Goal: Task Accomplishment & Management: Manage account settings

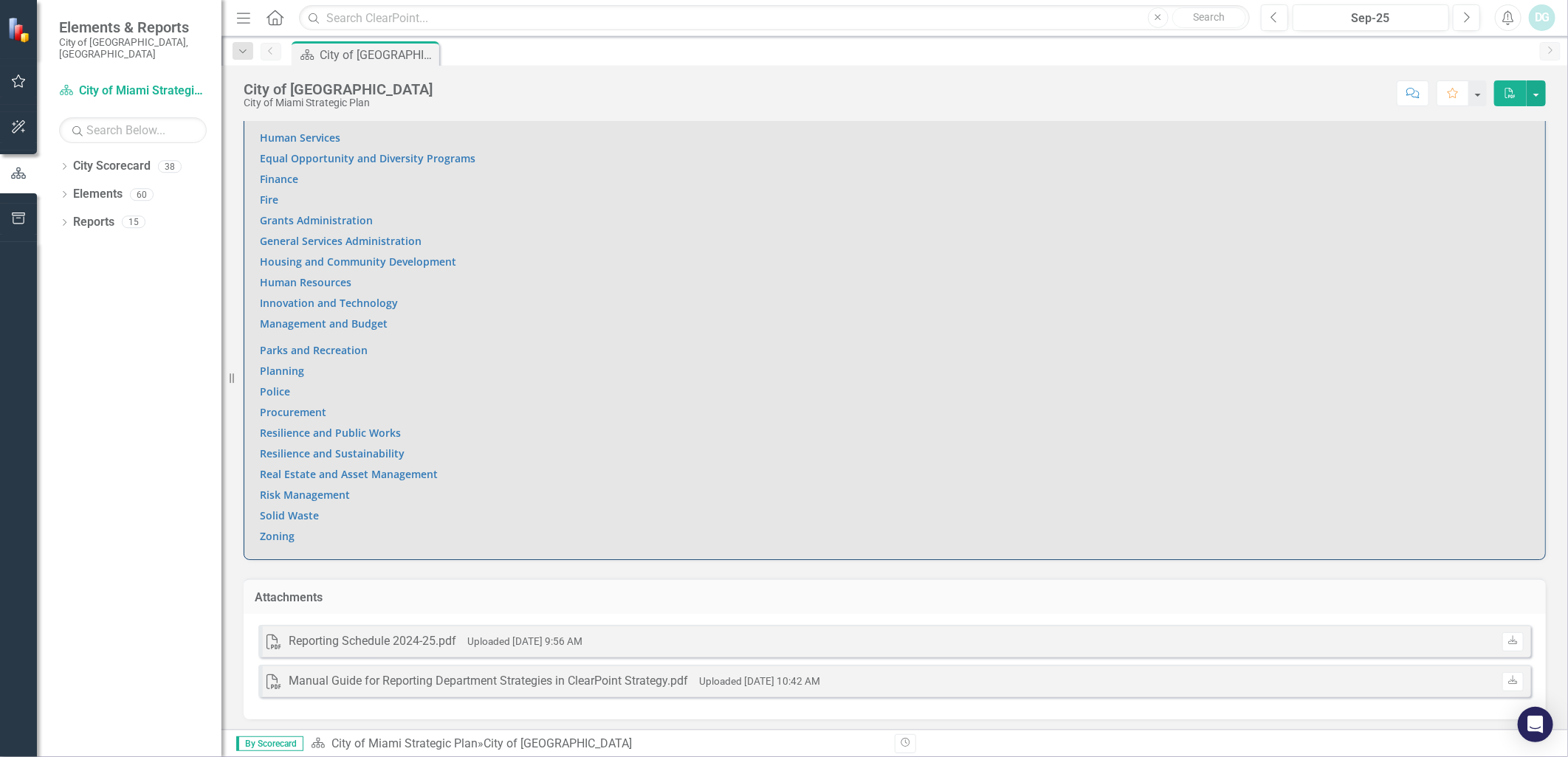
scroll to position [808, 0]
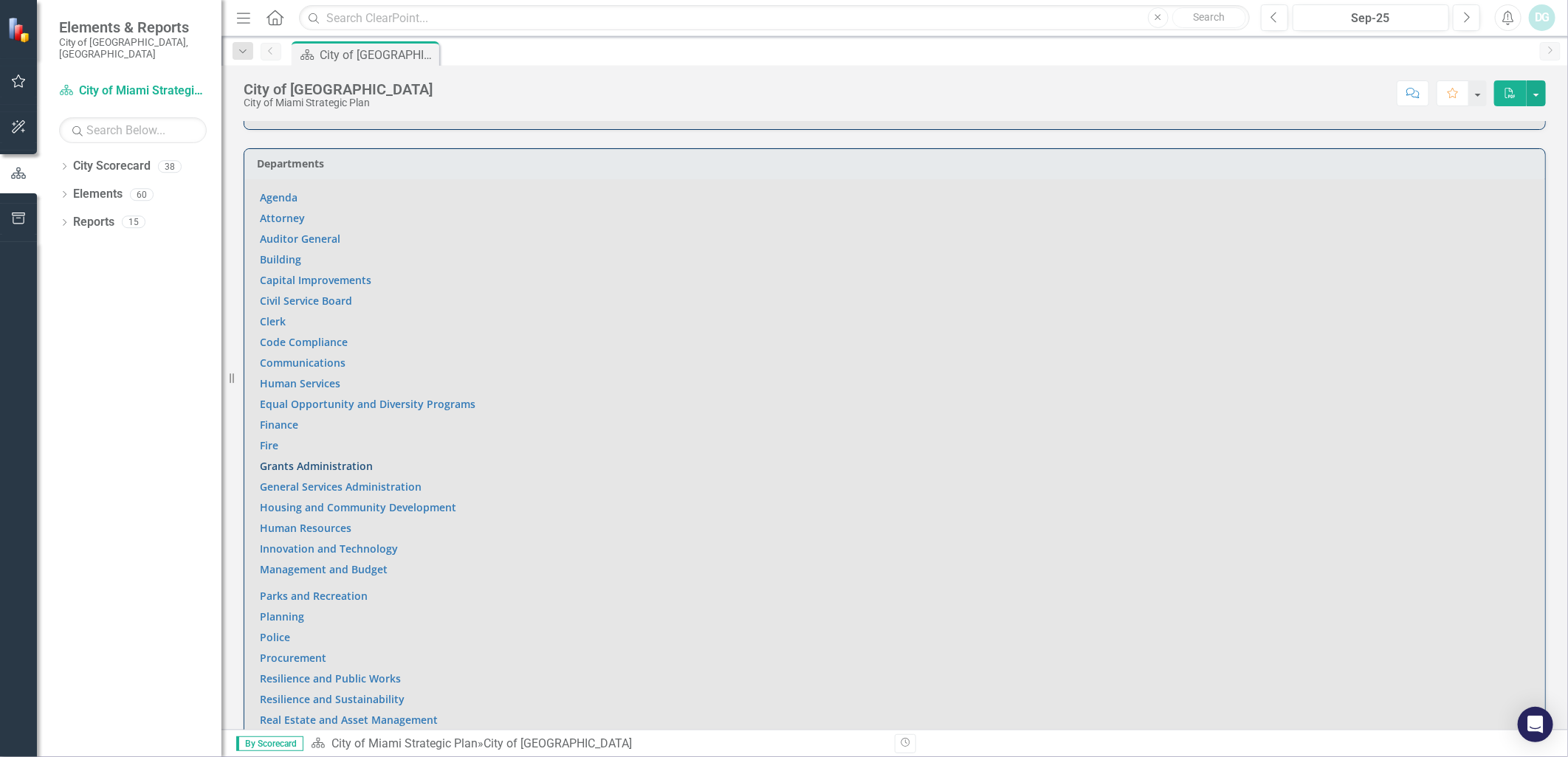
click at [333, 462] on link "Grants Administration" at bounding box center [316, 466] width 113 height 14
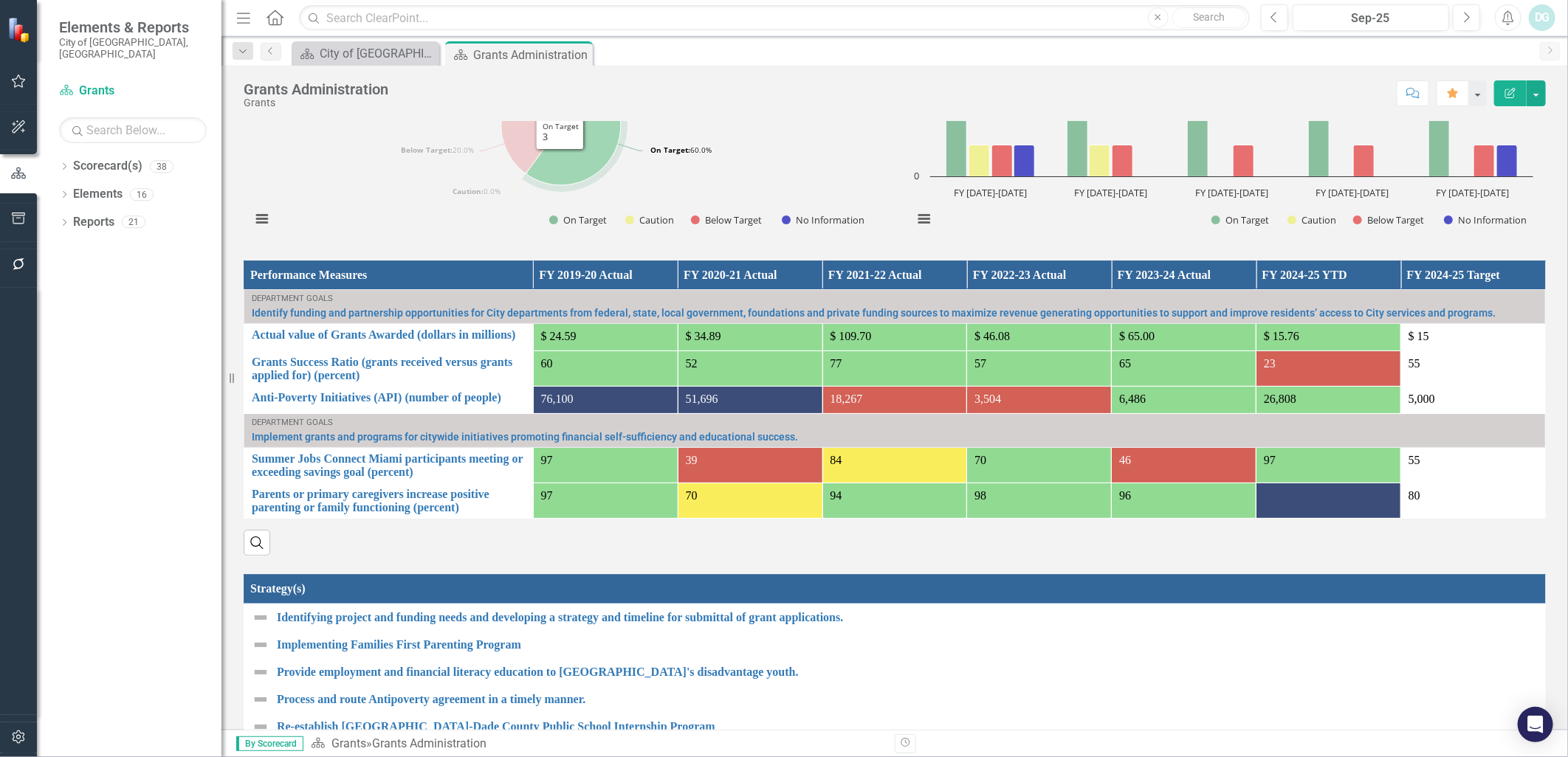
scroll to position [984, 0]
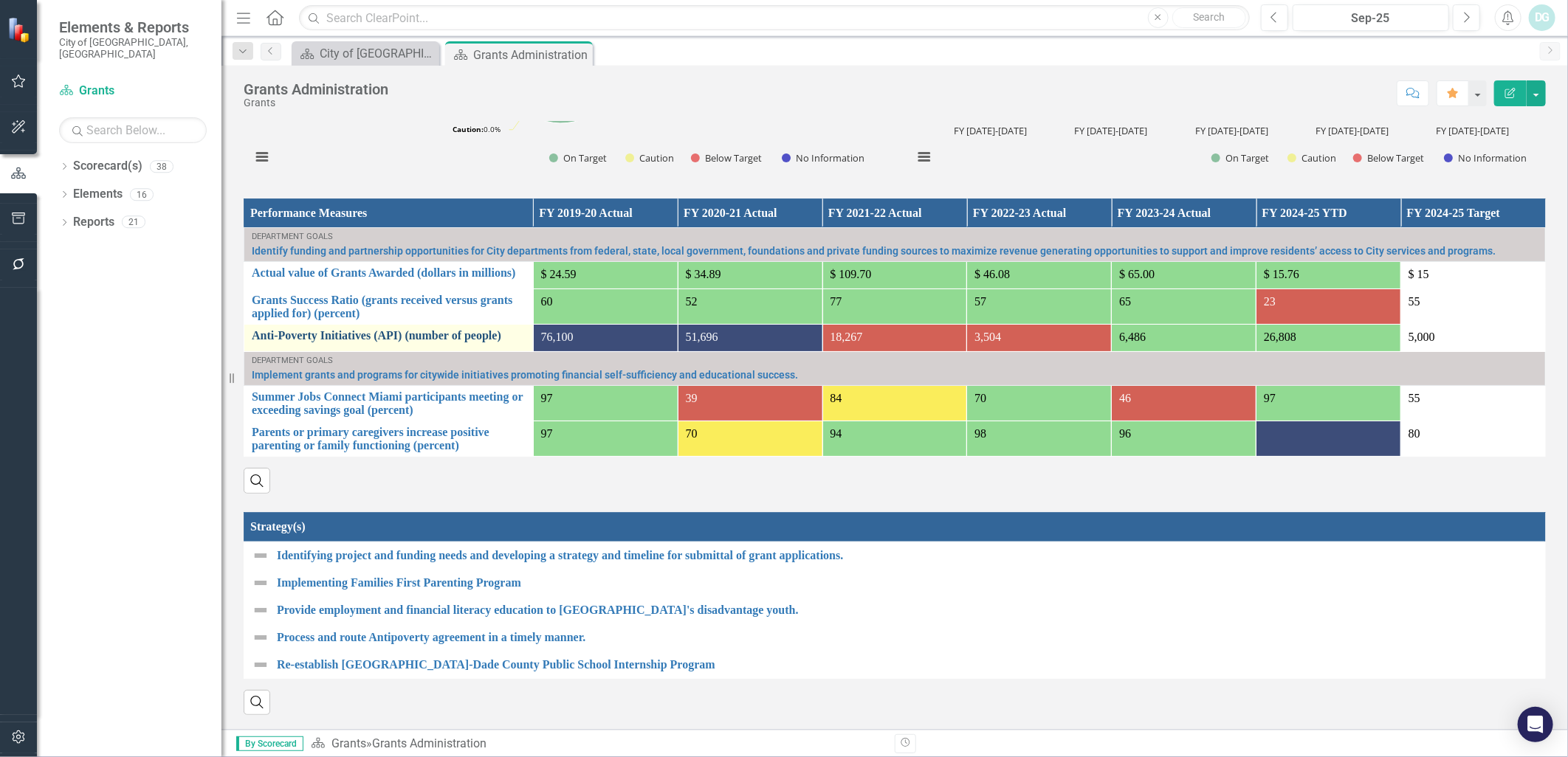
click at [339, 329] on link "Anti-Poverty Initiatives (API) (number of people)" at bounding box center [388, 335] width 273 height 13
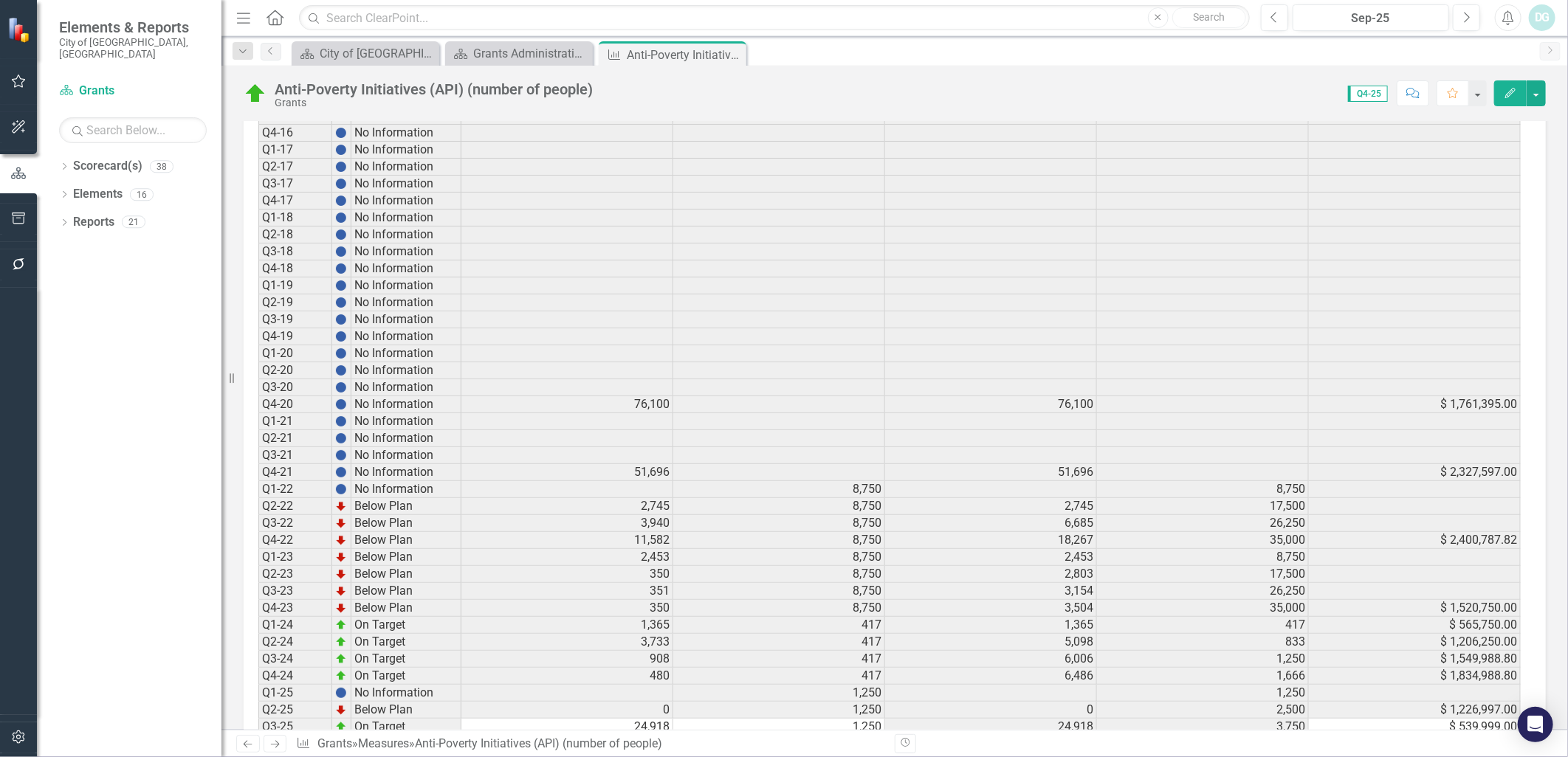
scroll to position [1006, 0]
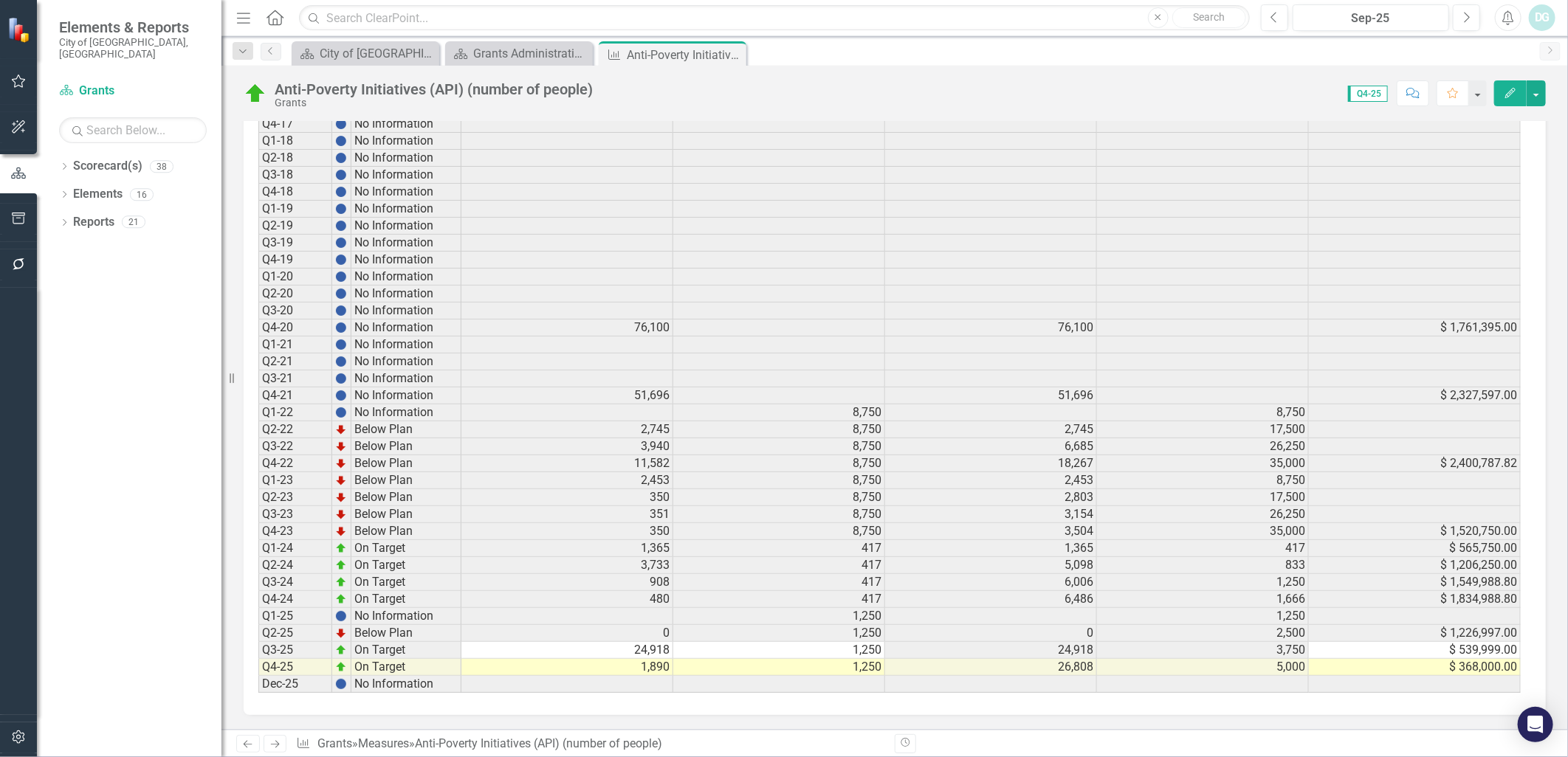
click at [258, 662] on div "Period Status Actual Target FYTD FYTD Target Dollars Allocated Q3-15 No Informa…" at bounding box center [258, 318] width 0 height 748
click at [670, 659] on td "1,890" at bounding box center [567, 668] width 212 height 17
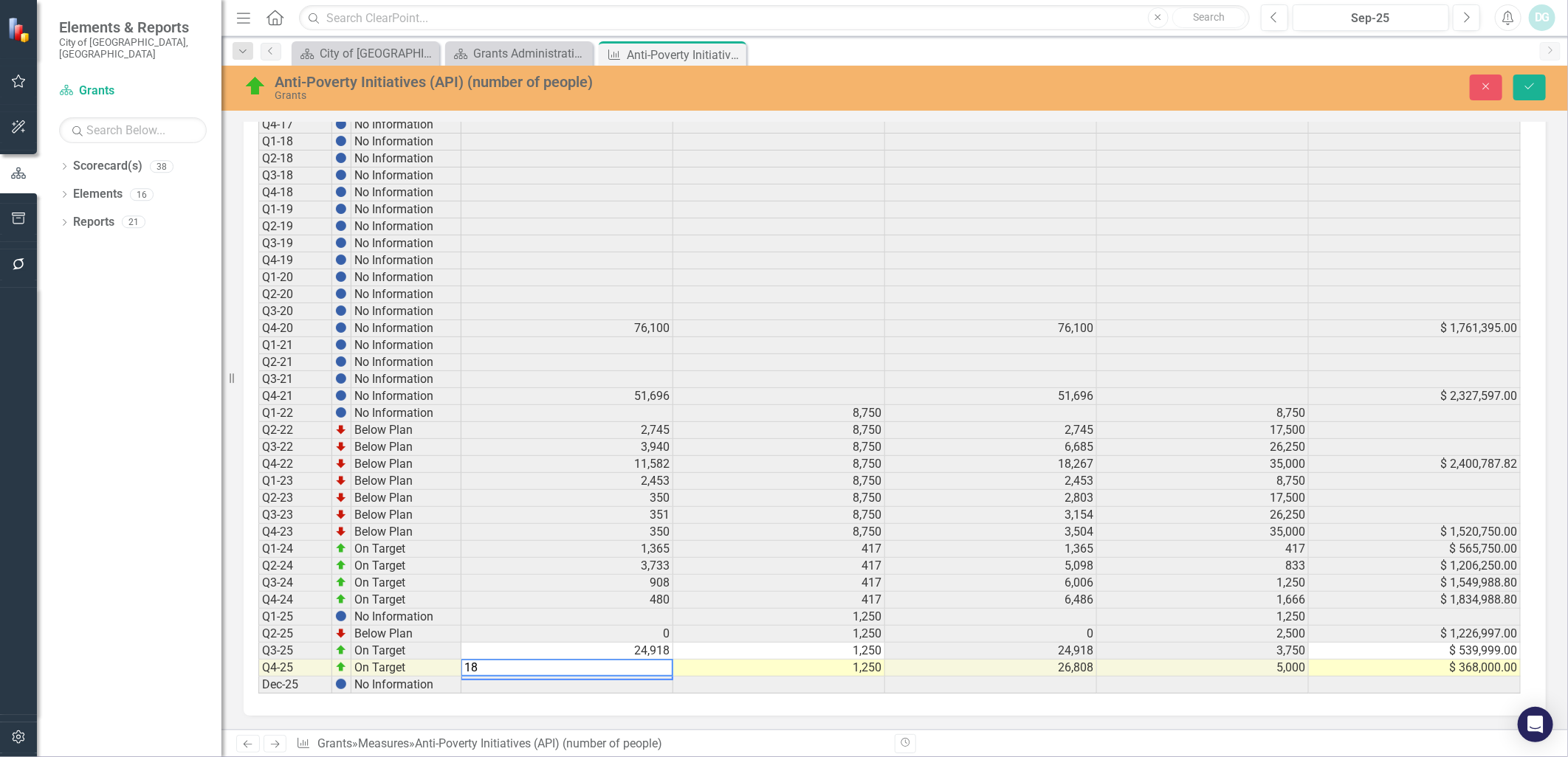
type textarea "1"
type textarea "2220"
click at [714, 677] on td at bounding box center [778, 686] width 212 height 17
click at [1523, 92] on button "Save" at bounding box center [1529, 87] width 33 height 26
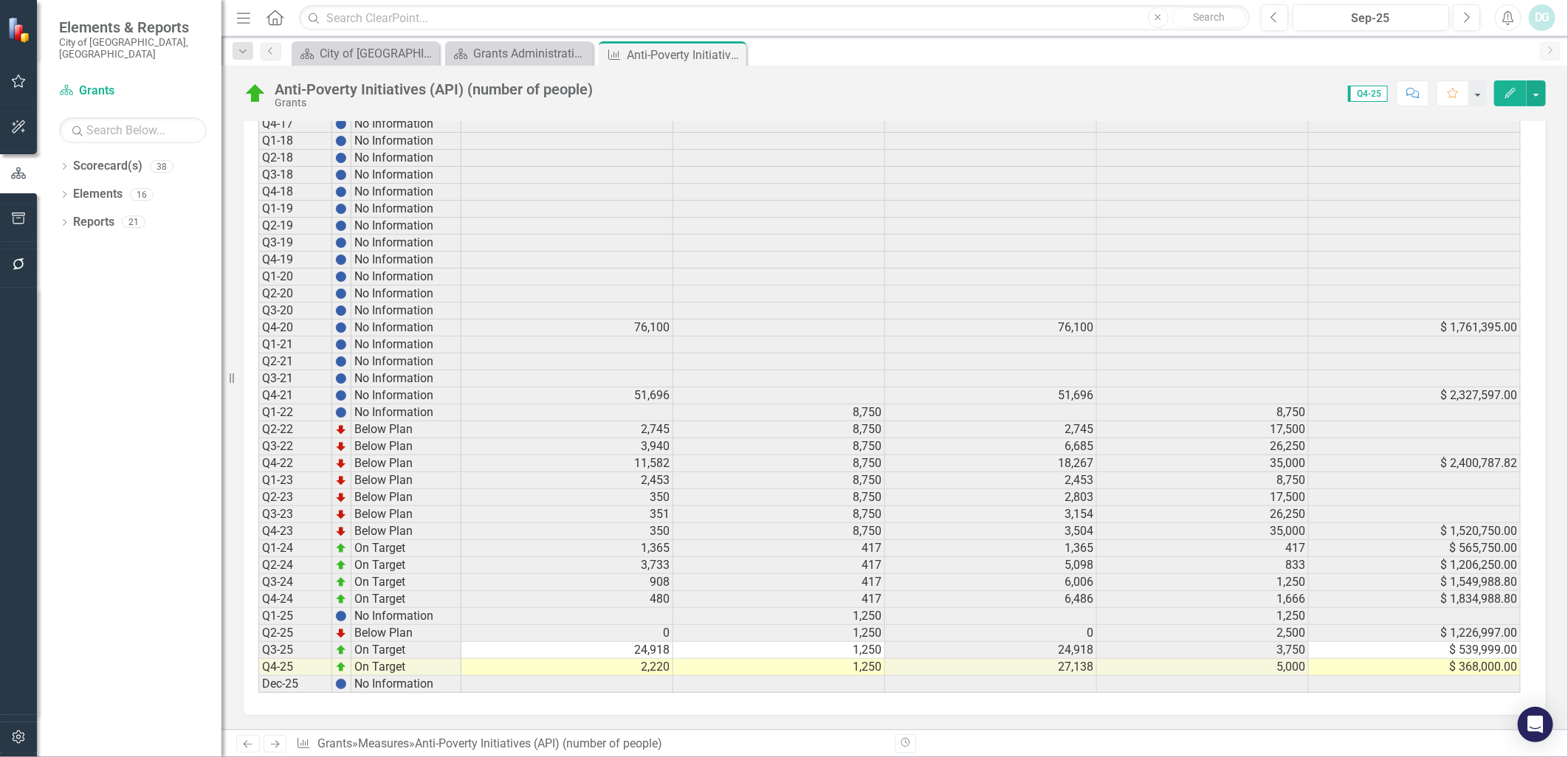
click at [646, 659] on td "2,220" at bounding box center [567, 668] width 212 height 17
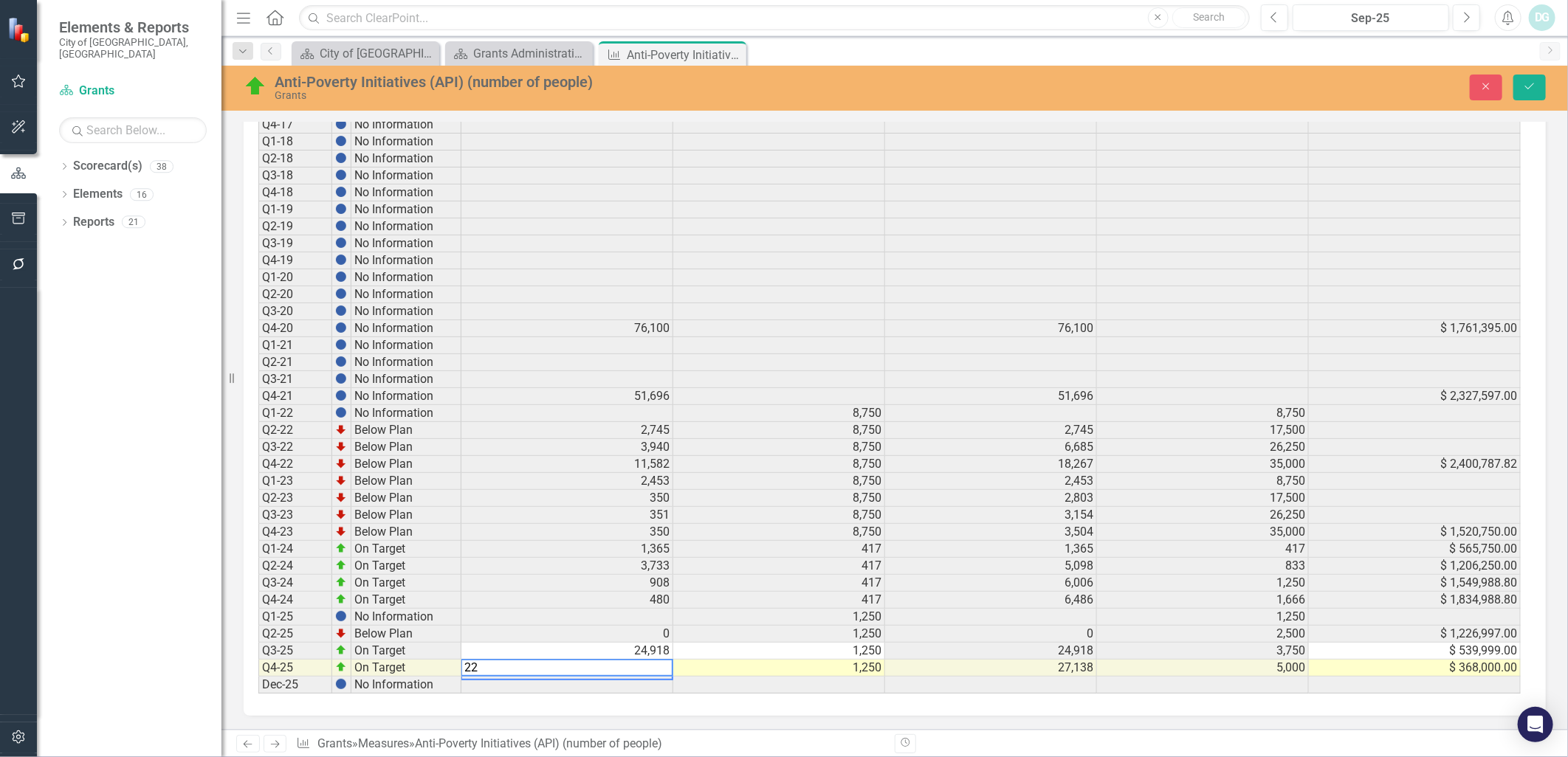
type textarea "2"
type textarea "1890"
click at [736, 699] on div "Period Status Actual Target FYTD FYTD Target Dollars Allocated Q3-15 No Informa…" at bounding box center [894, 325] width 1302 height 782
click at [1527, 98] on button "Save" at bounding box center [1529, 87] width 33 height 26
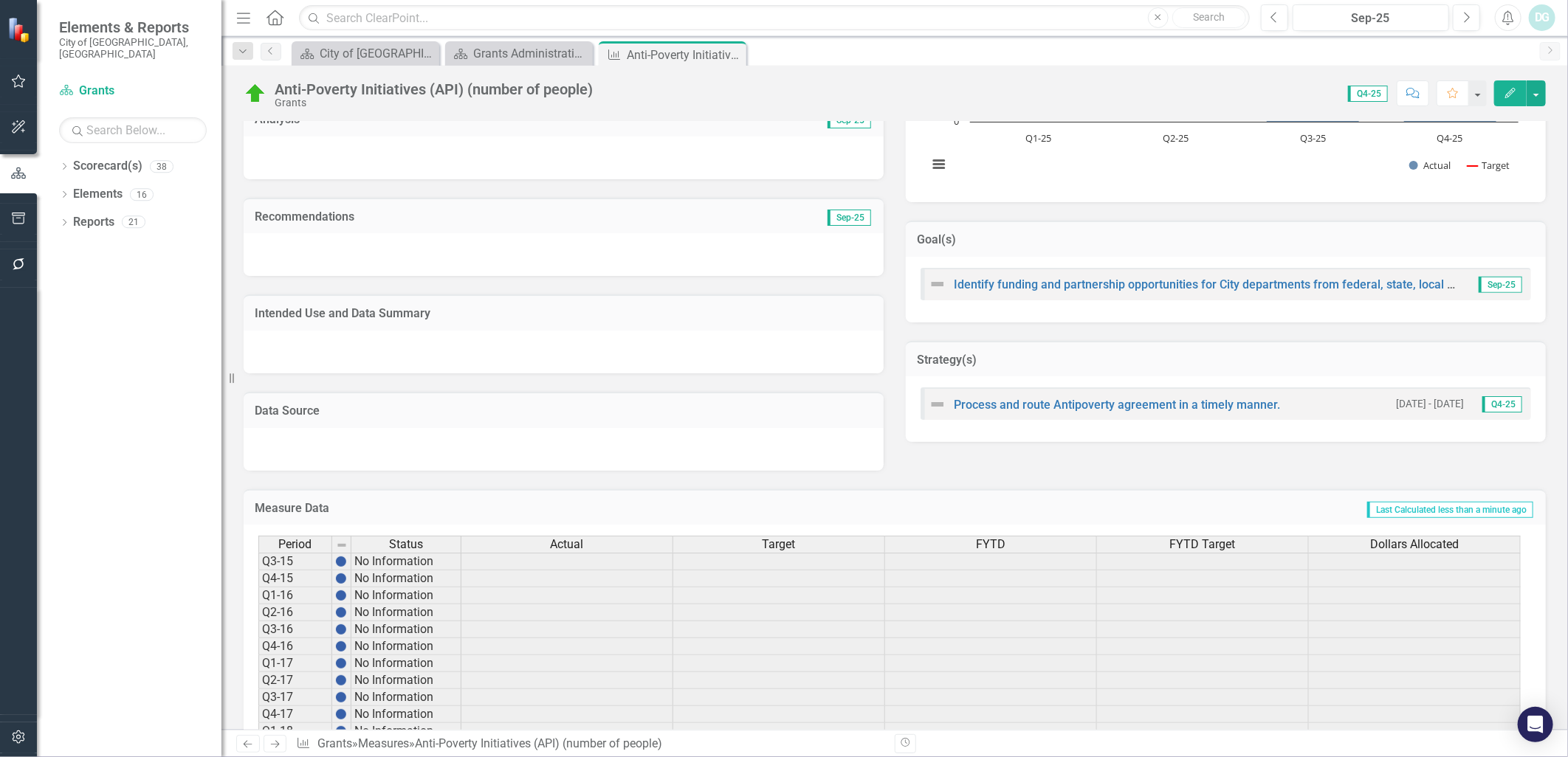
scroll to position [1006, 0]
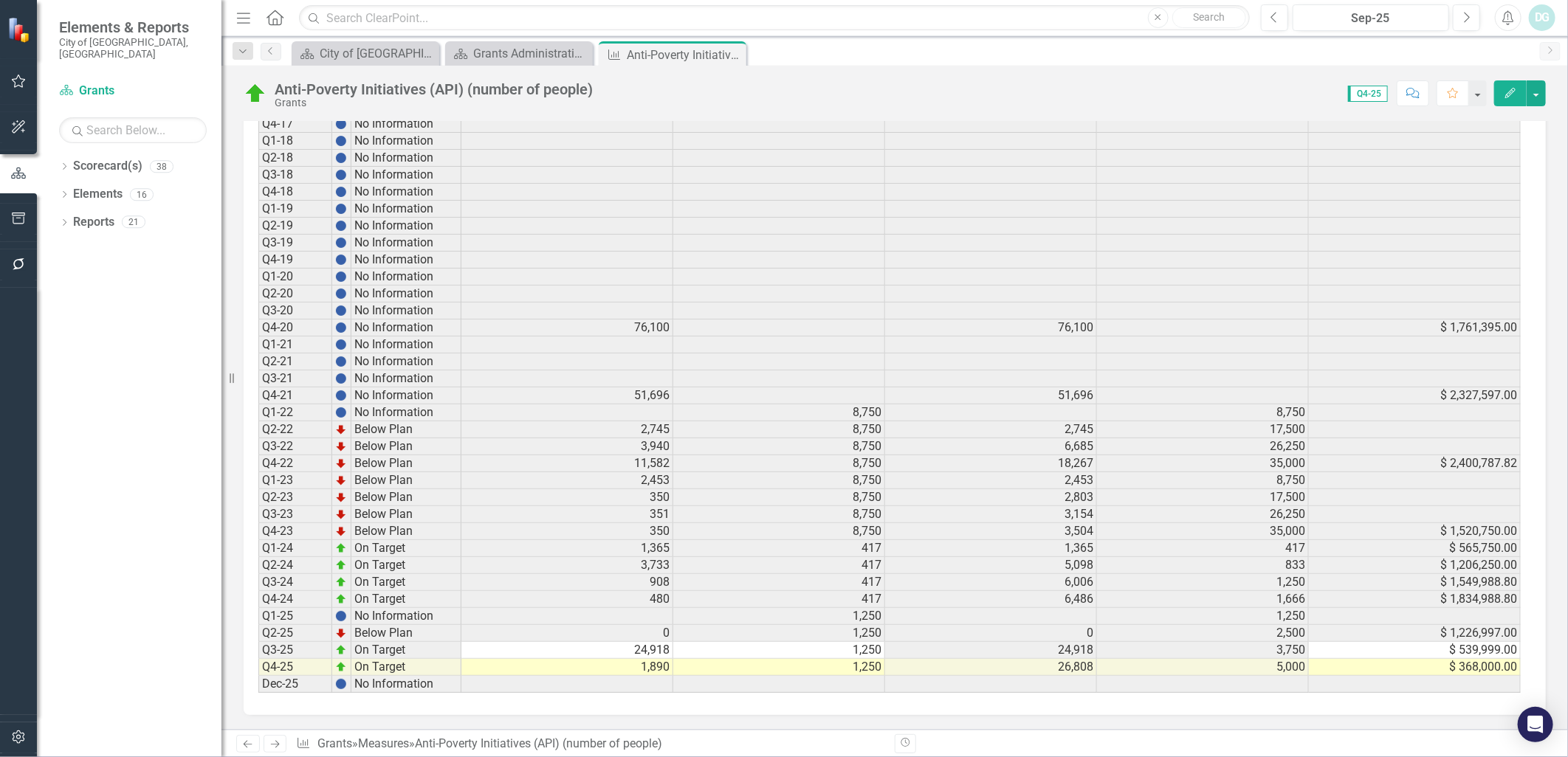
click at [670, 662] on td "1,890" at bounding box center [567, 668] width 212 height 17
click at [661, 660] on td "1,890" at bounding box center [567, 668] width 212 height 17
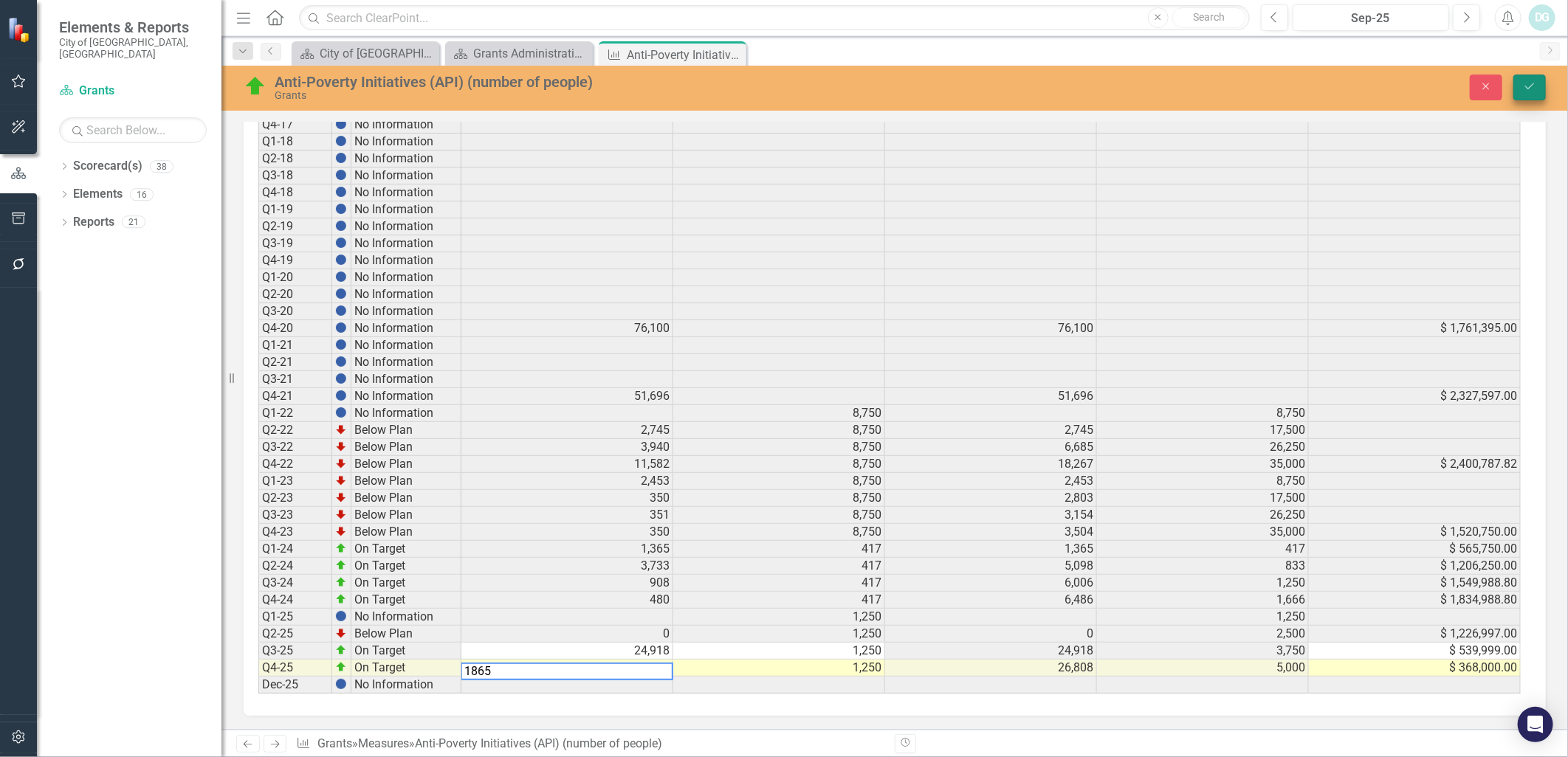
type textarea "1865"
click at [1535, 82] on icon "Save" at bounding box center [1529, 87] width 13 height 10
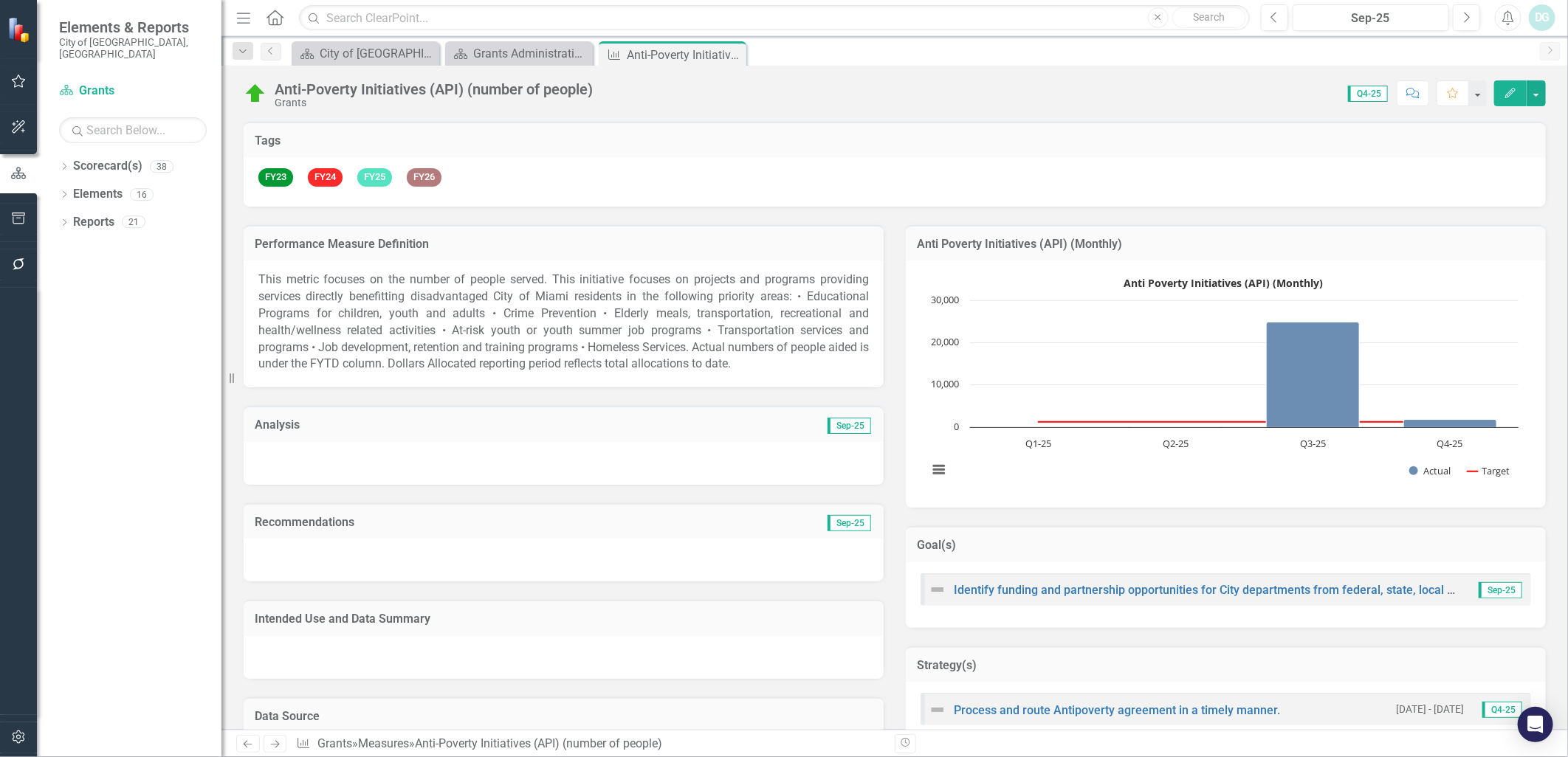
scroll to position [0, 0]
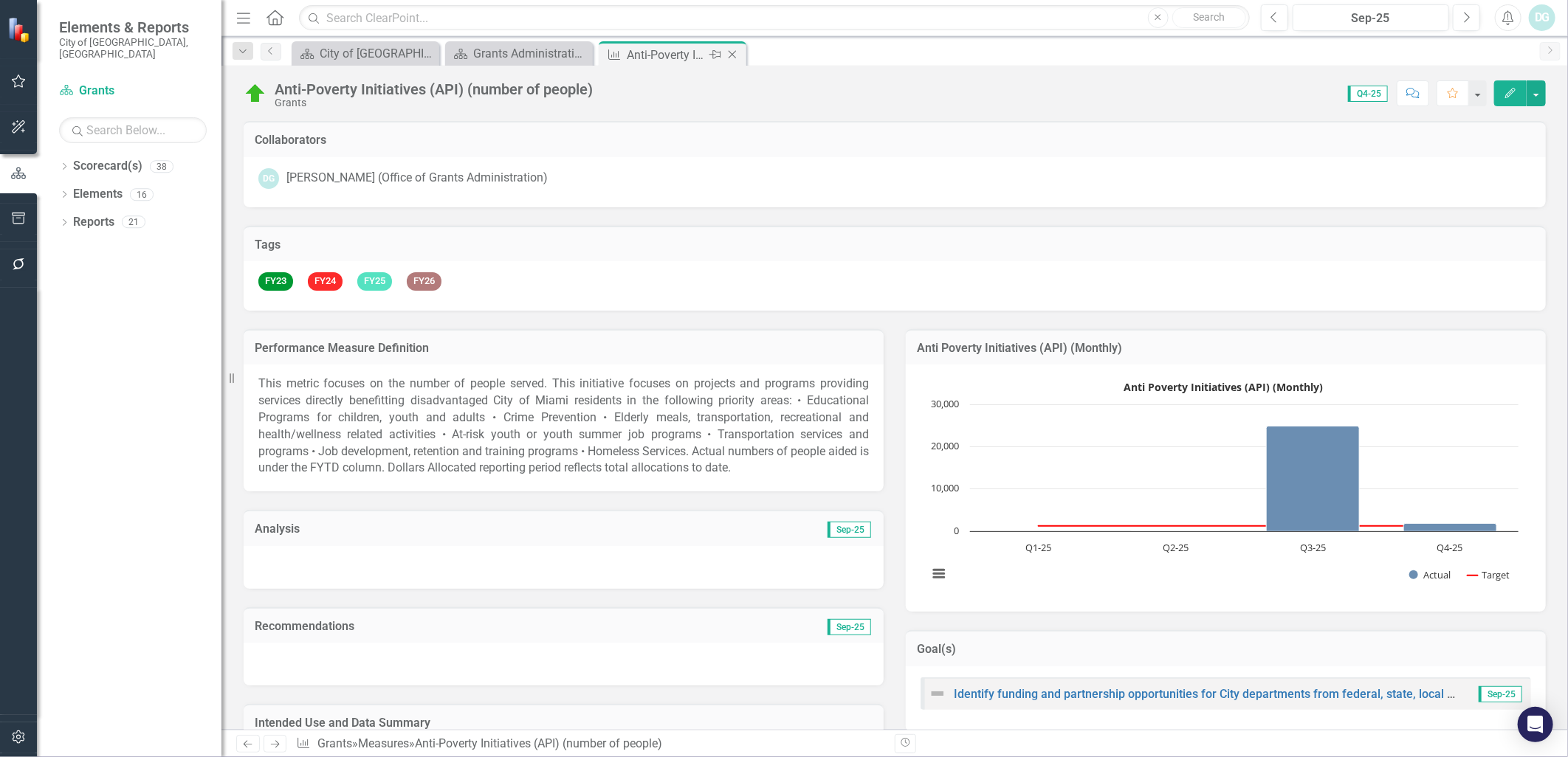
click at [734, 56] on icon at bounding box center [732, 54] width 8 height 8
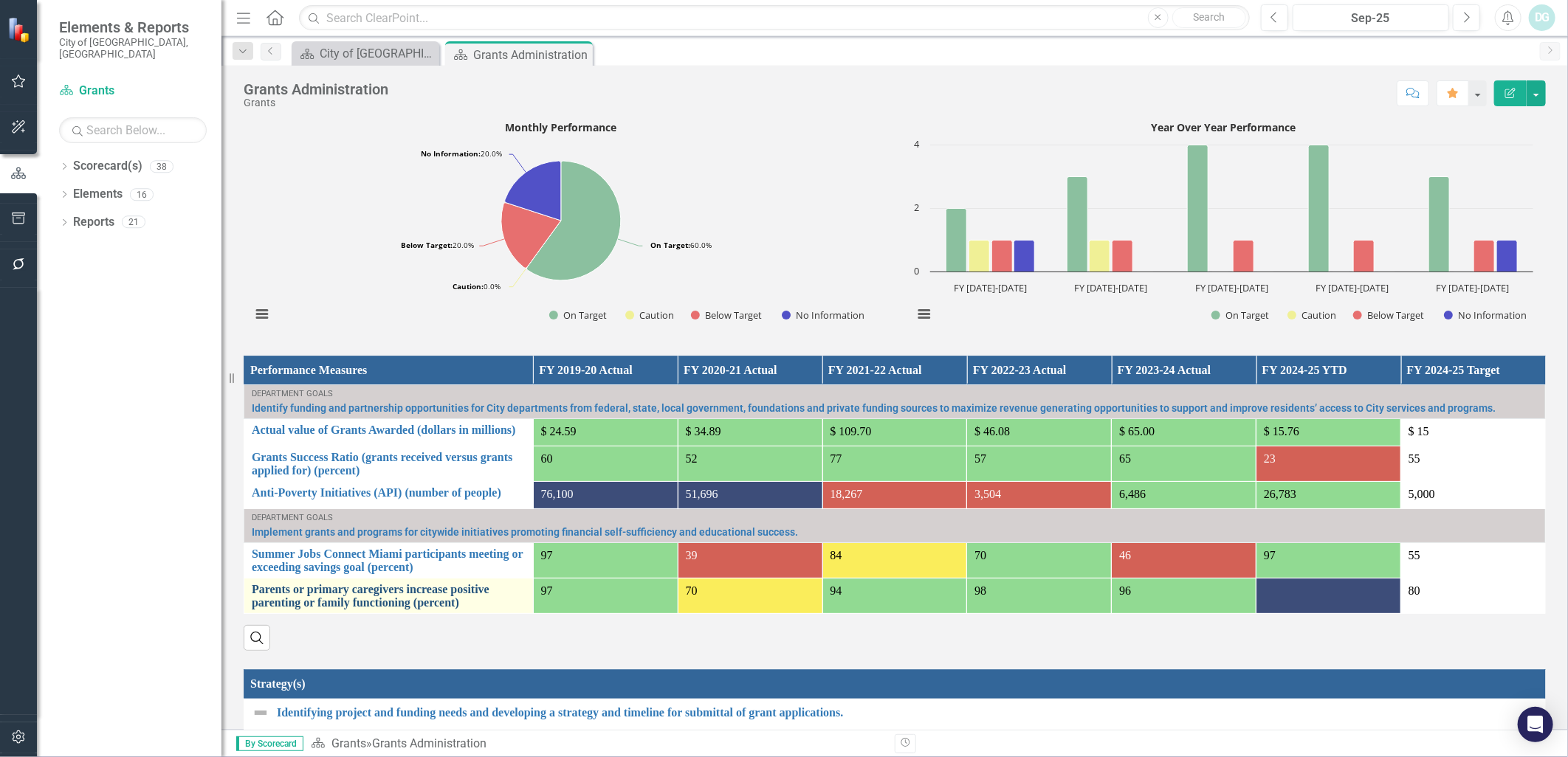
scroll to position [985, 0]
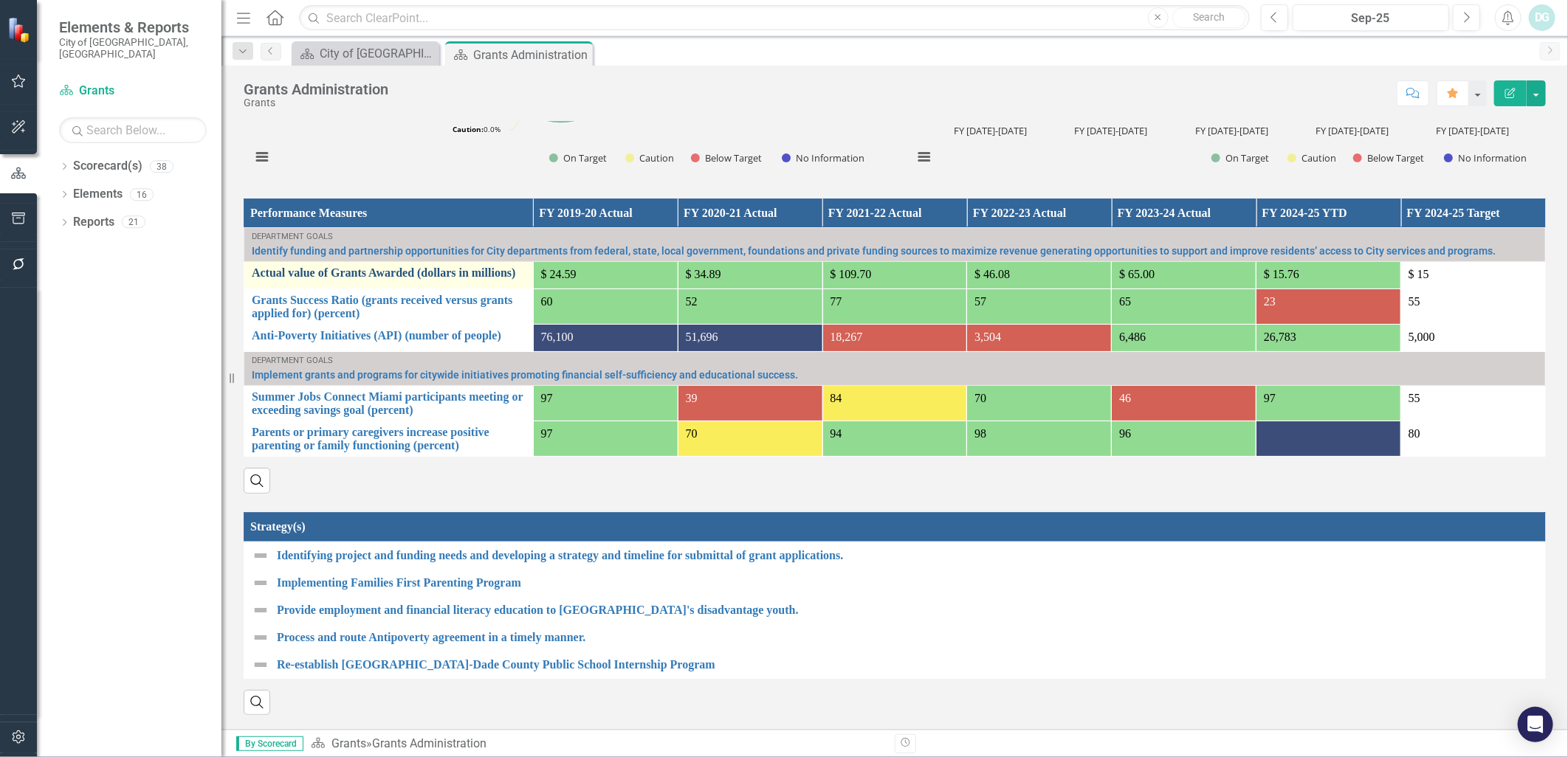
click at [348, 267] on link "Actual value of Grants Awarded (dollars in millions)" at bounding box center [388, 273] width 273 height 13
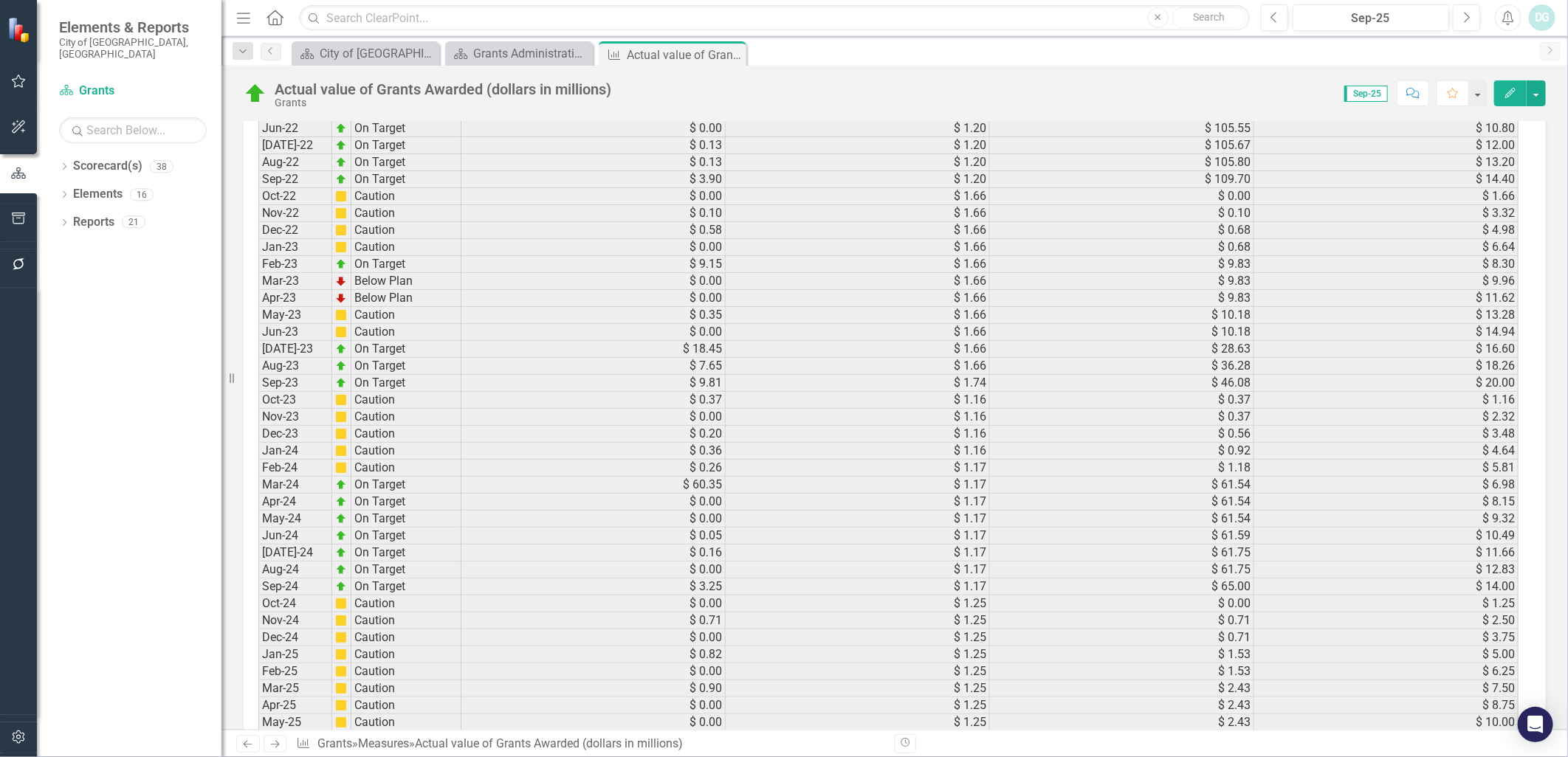
scroll to position [1353, 0]
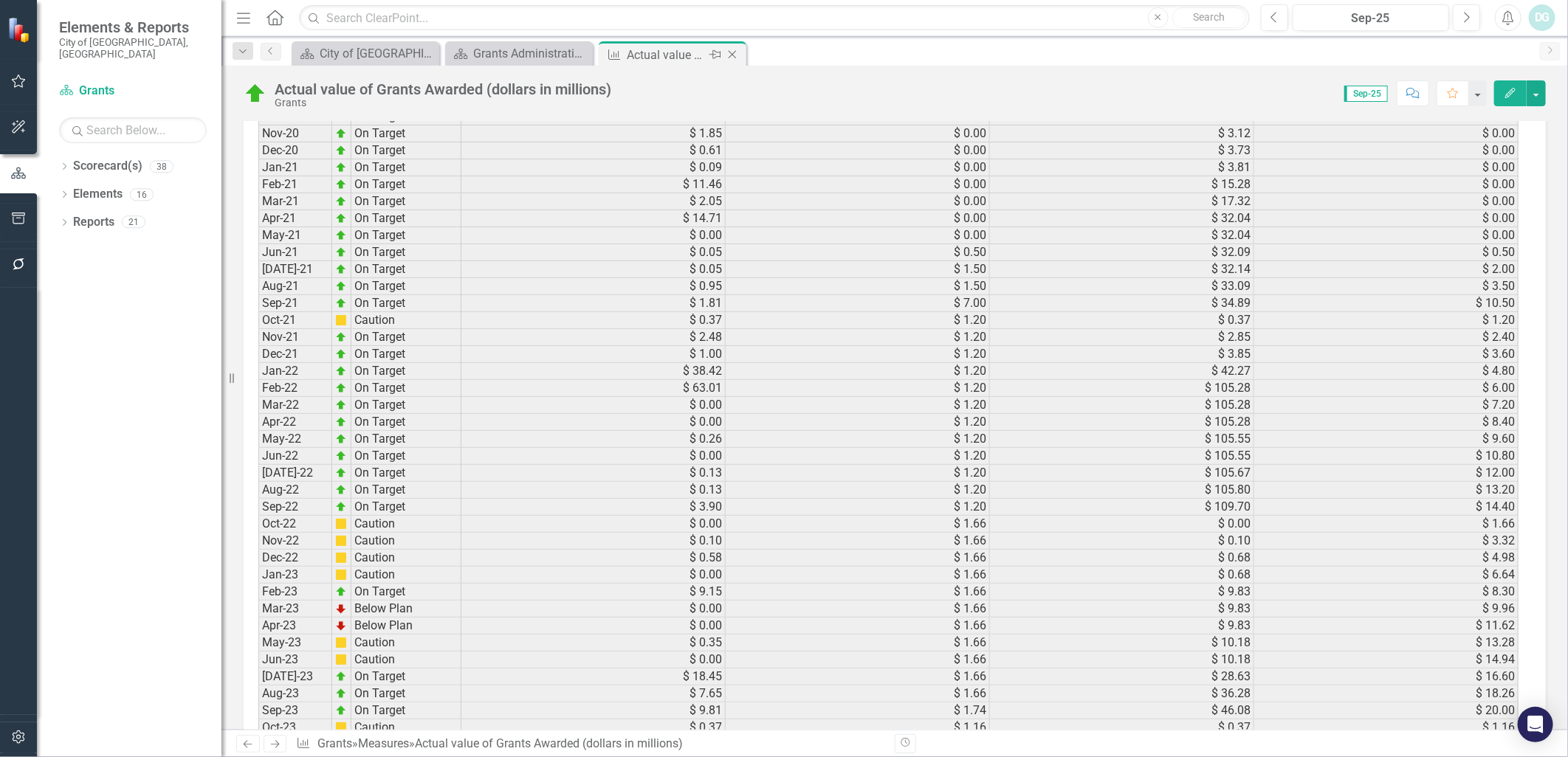
click at [733, 53] on icon at bounding box center [732, 54] width 8 height 8
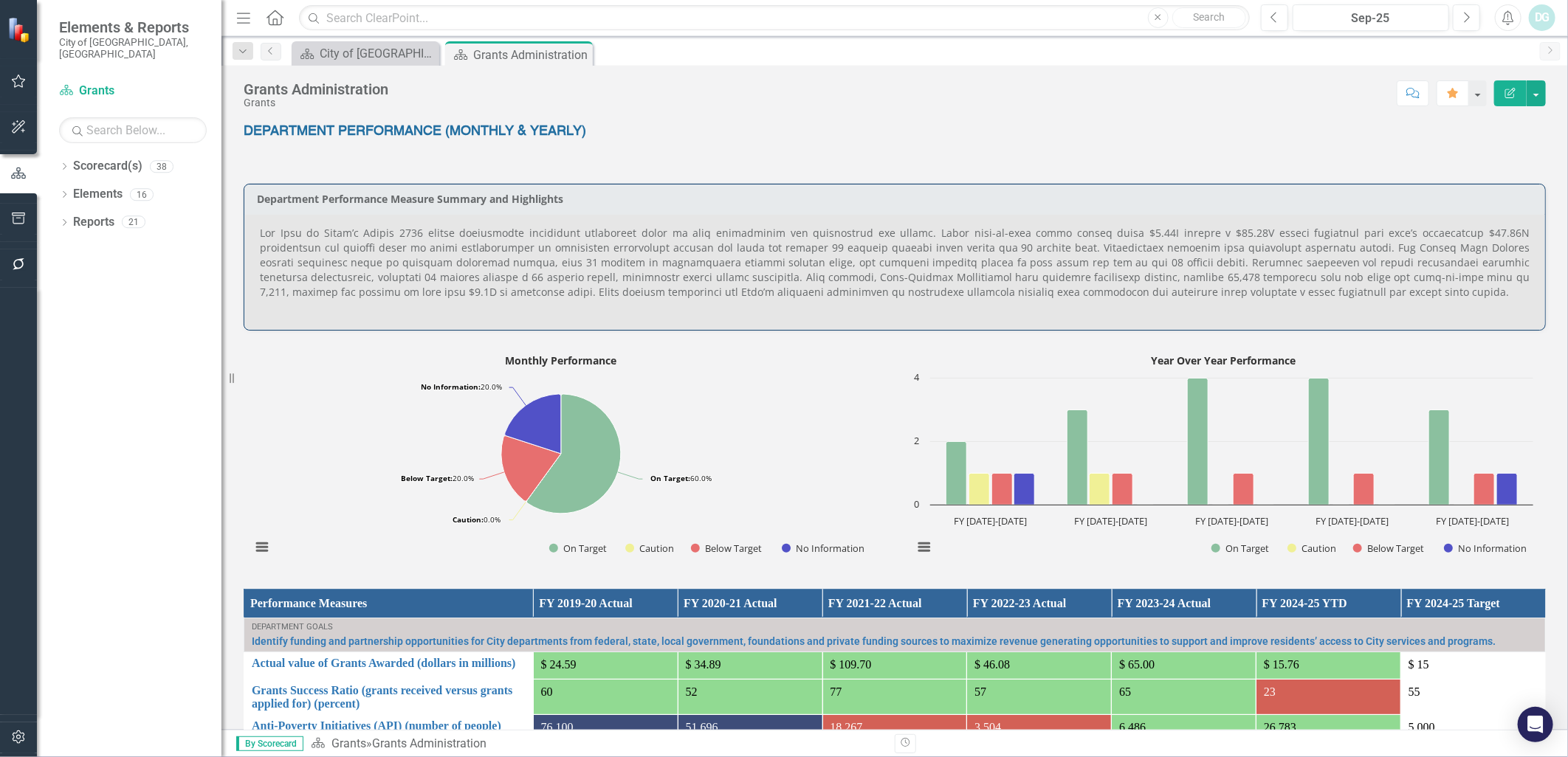
scroll to position [985, 0]
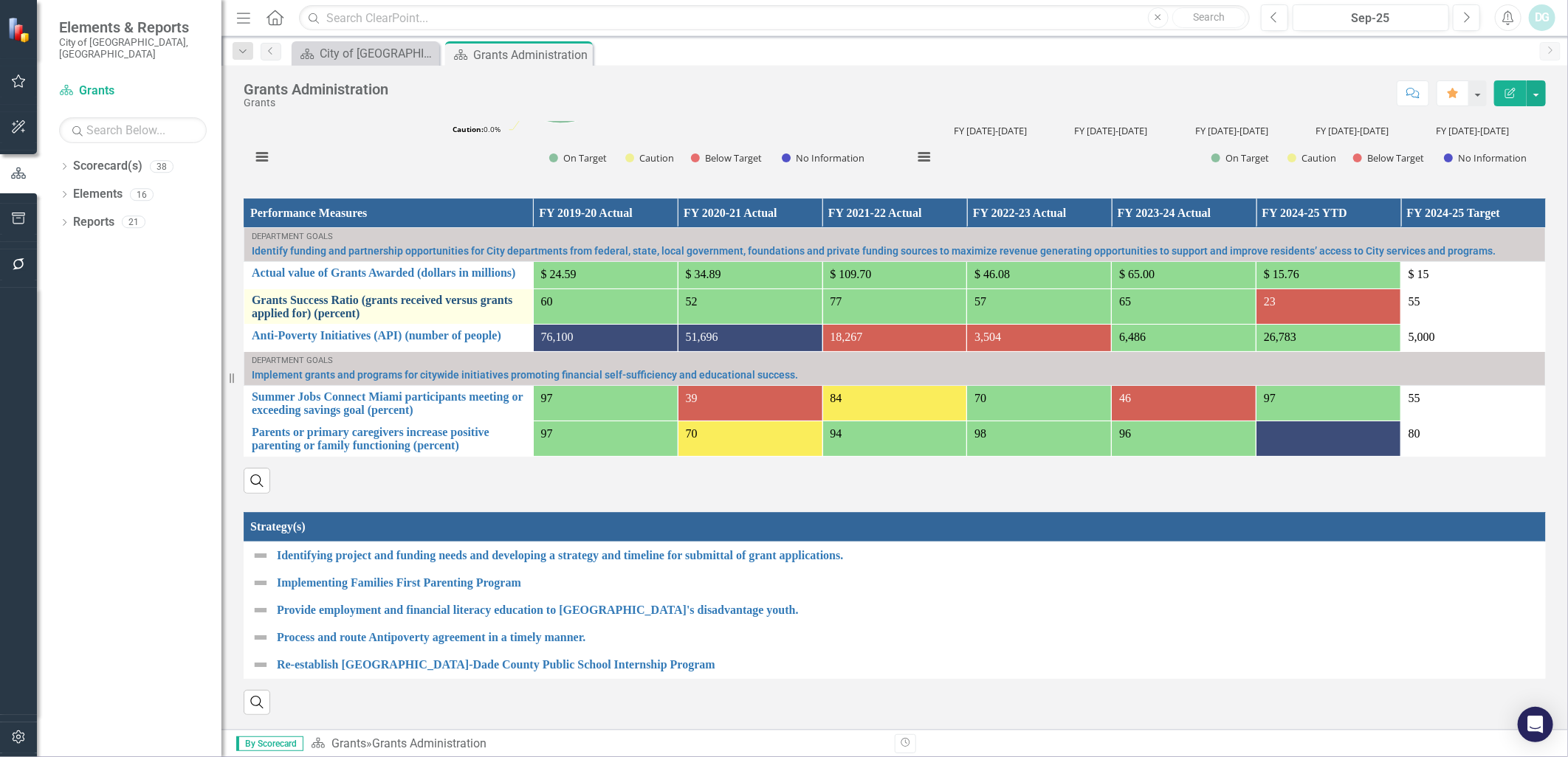
click at [336, 294] on link "Grants Success Ratio (grants received versus grants applied for) (percent)" at bounding box center [388, 307] width 273 height 26
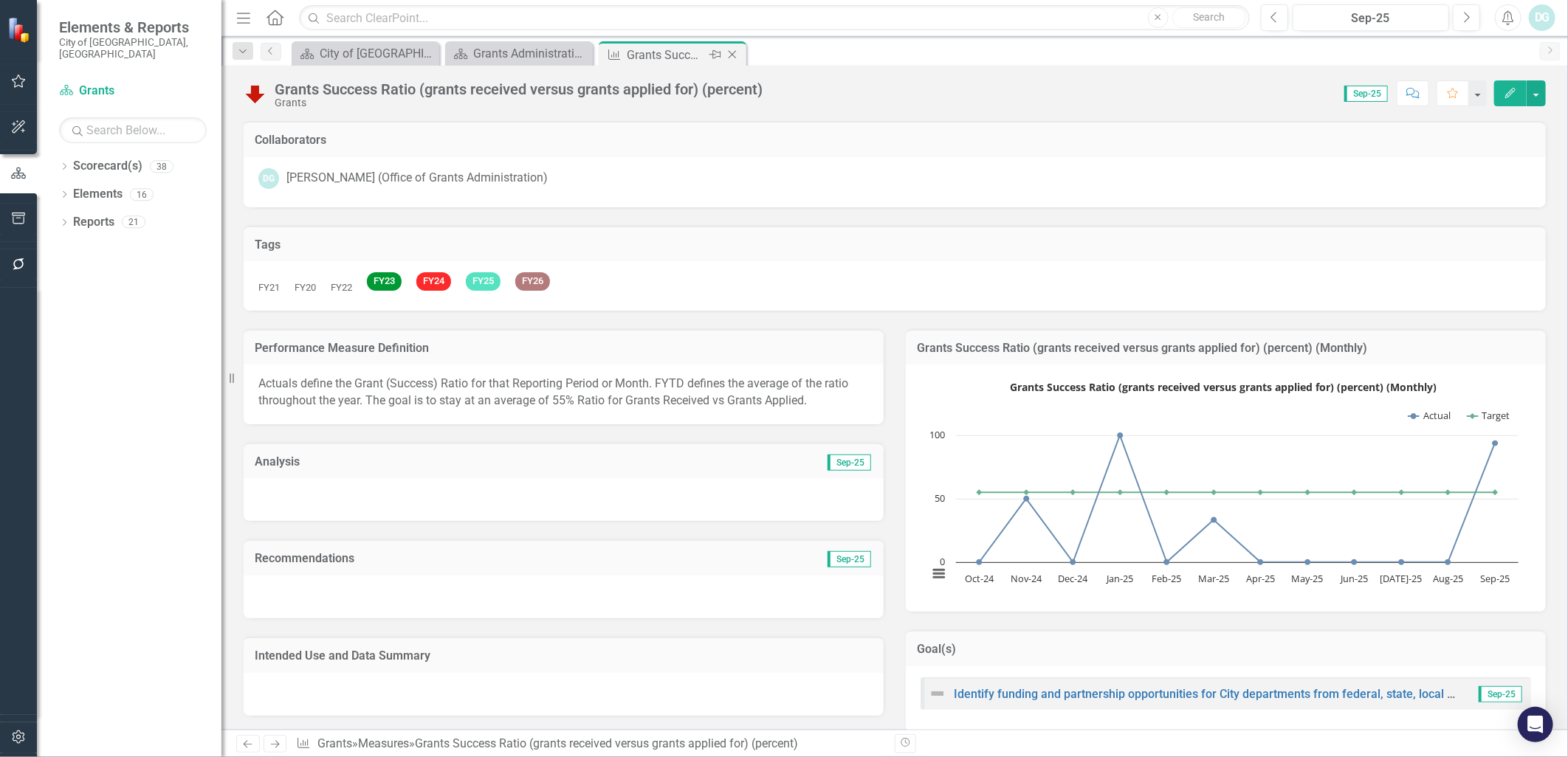
click at [736, 54] on icon "Close" at bounding box center [732, 55] width 15 height 12
